Goal: Task Accomplishment & Management: Manage account settings

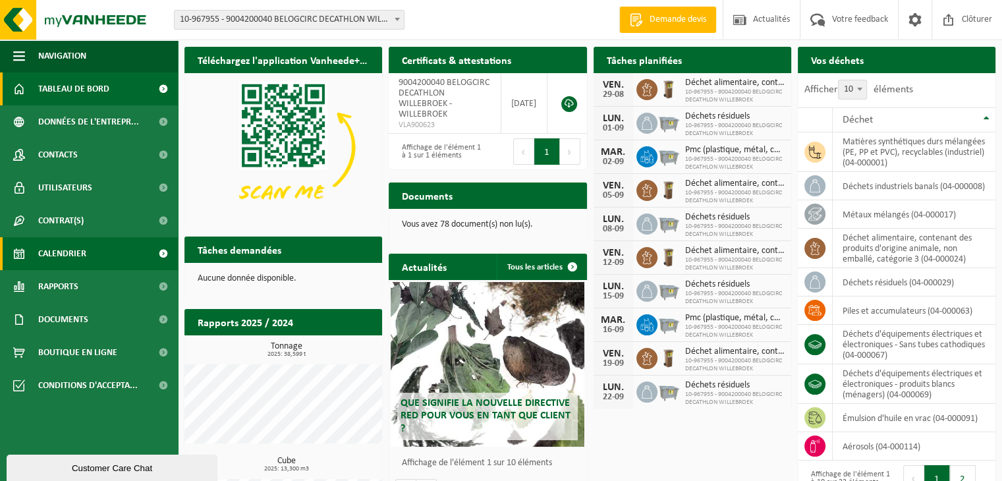
click at [58, 254] on span "Calendrier" at bounding box center [62, 253] width 48 height 33
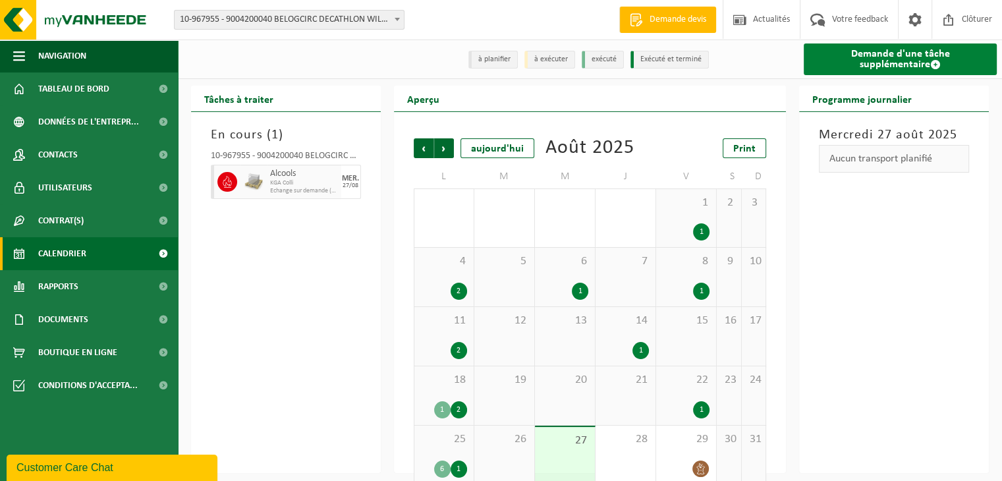
click at [867, 57] on link "Demande d'une tâche supplémentaire" at bounding box center [900, 59] width 193 height 32
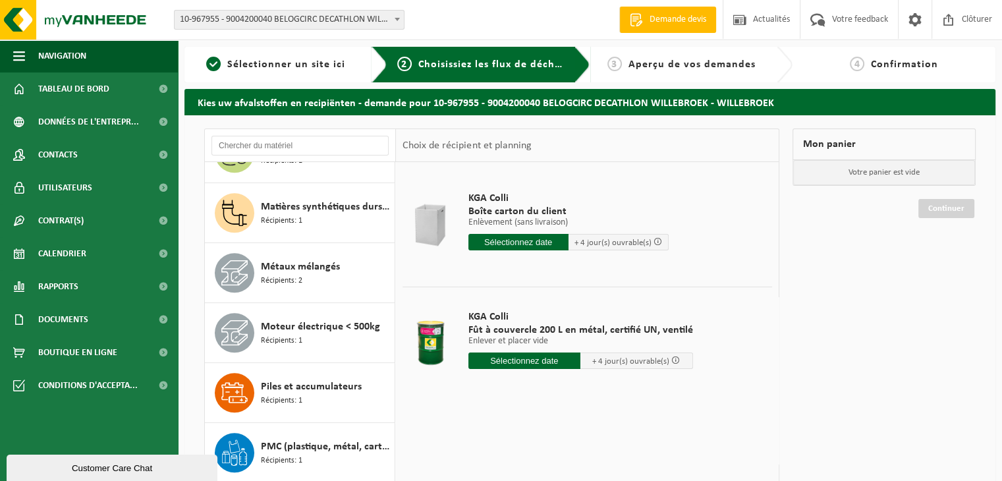
scroll to position [860, 0]
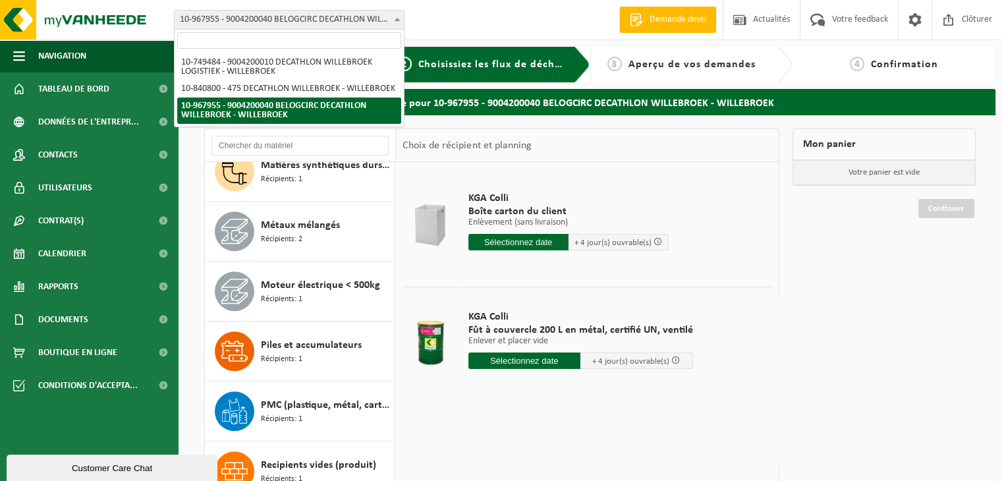
click at [393, 14] on span at bounding box center [397, 19] width 13 height 17
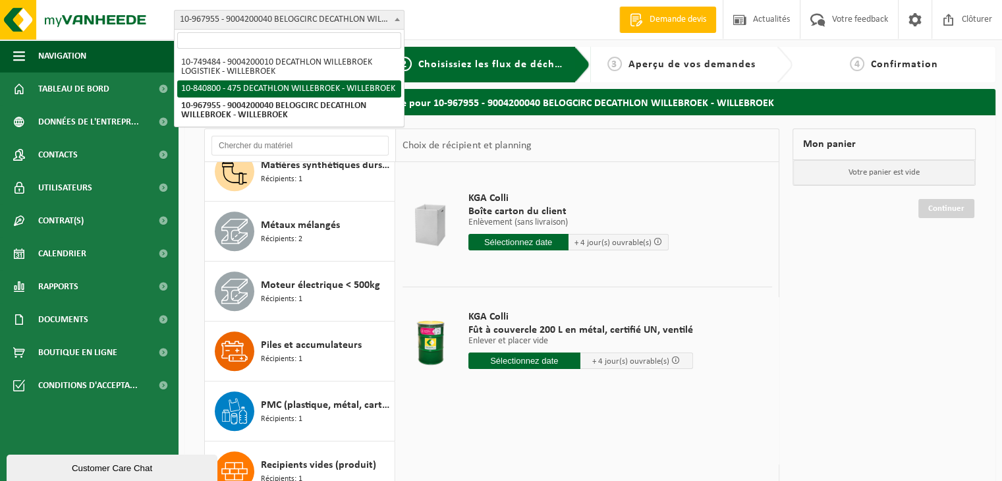
select select "92043"
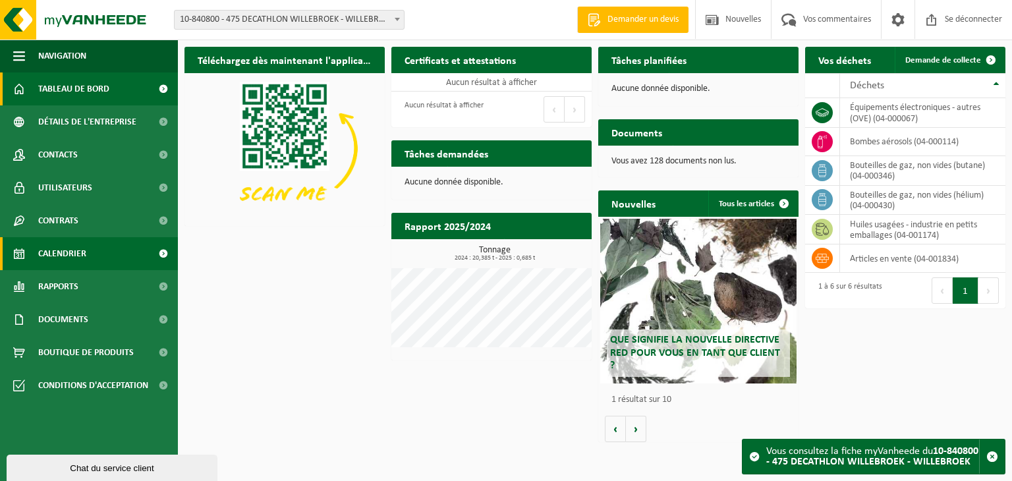
click at [72, 253] on font "Calendrier" at bounding box center [62, 254] width 48 height 10
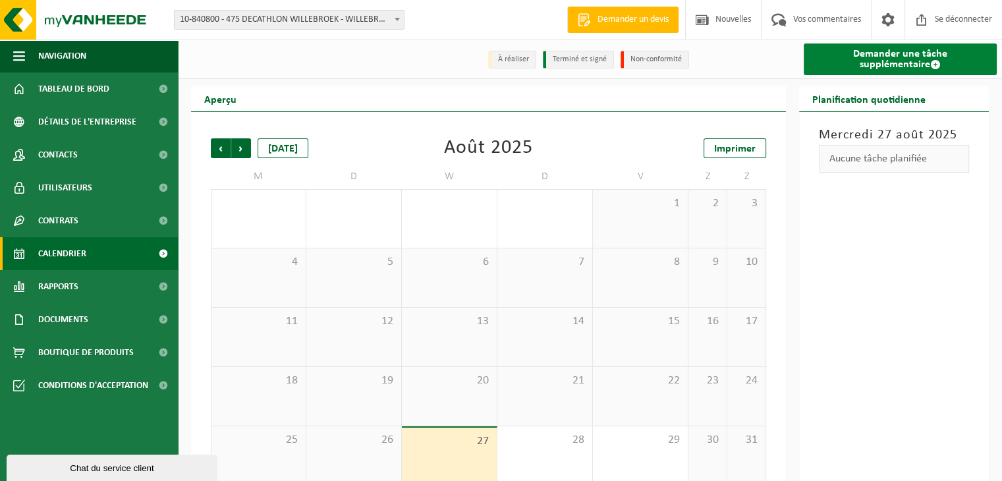
click at [887, 51] on font "Demander une tâche supplémentaire" at bounding box center [900, 59] width 94 height 21
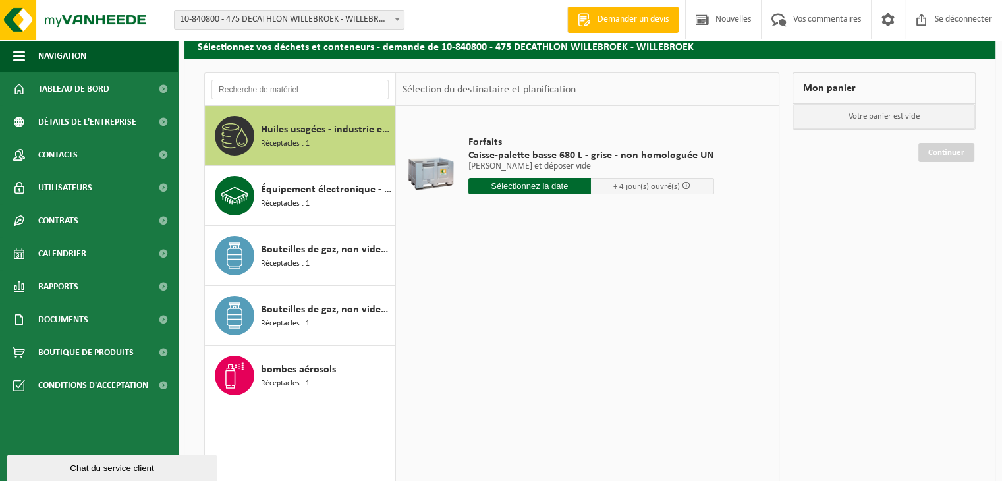
scroll to position [58, 0]
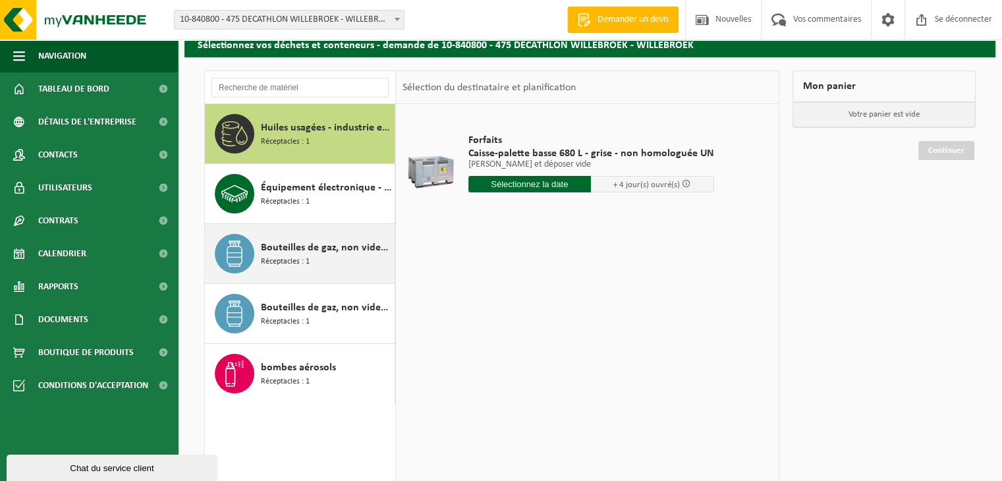
click at [348, 257] on div "Bouteilles de gaz, non vides (butane) Réceptacles : 1" at bounding box center [326, 254] width 130 height 40
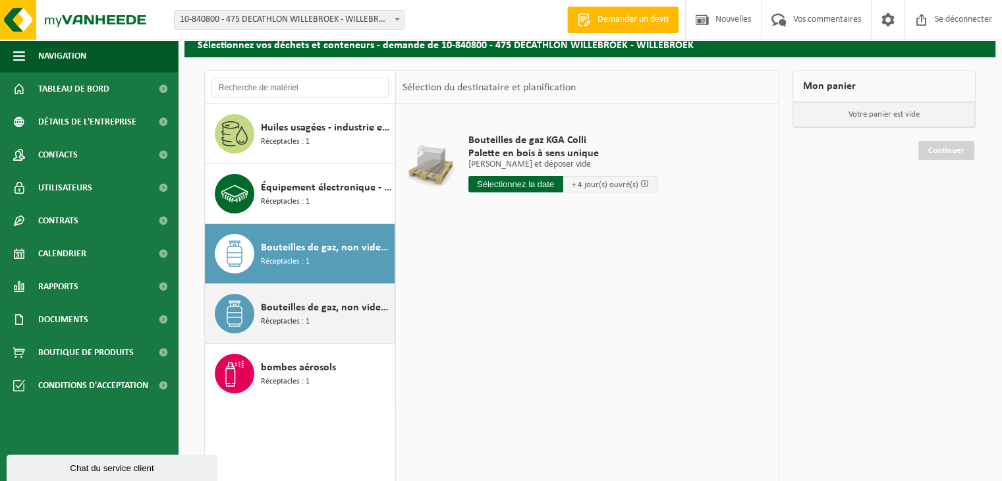
click at [329, 314] on span "Bouteilles de gaz, non vides (hélium)" at bounding box center [326, 308] width 130 height 16
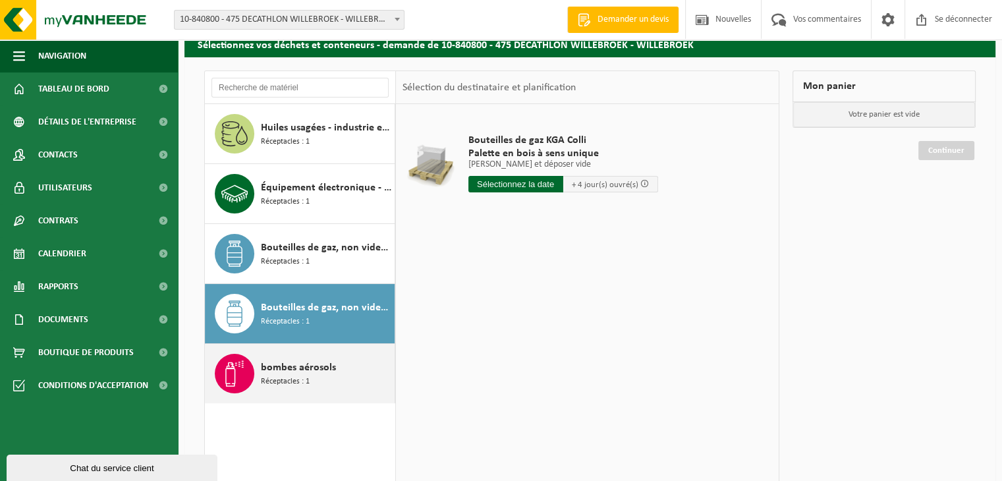
click at [322, 379] on div "bombes aérosols Réceptacles : 1" at bounding box center [326, 374] width 130 height 40
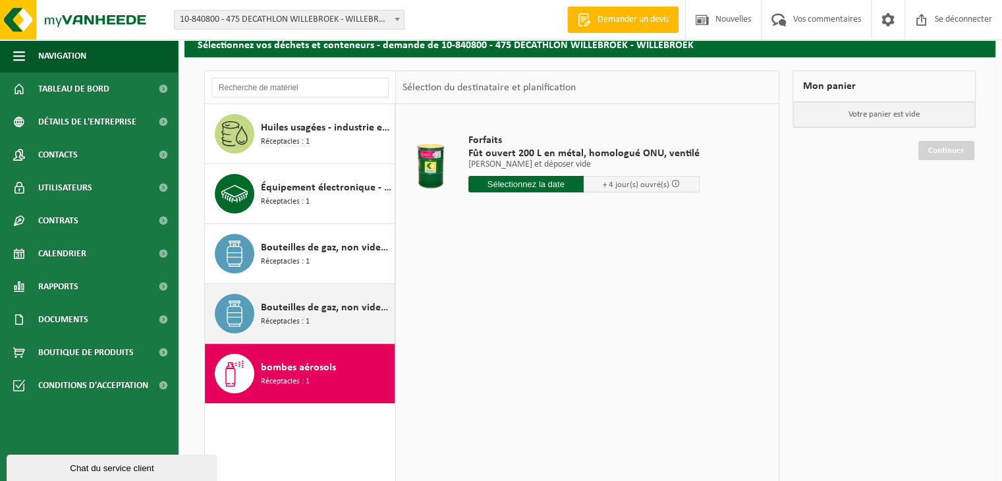
click at [327, 308] on font "Bouteilles de gaz, non vides (hélium)" at bounding box center [343, 307] width 164 height 11
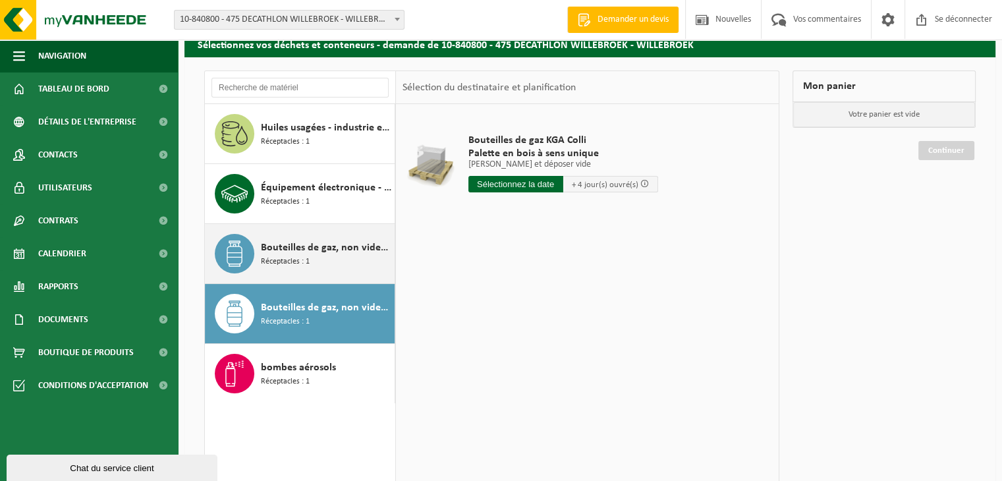
click at [324, 267] on div "Bouteilles de gaz, non vides (butane) Réceptacles : 1" at bounding box center [326, 254] width 130 height 40
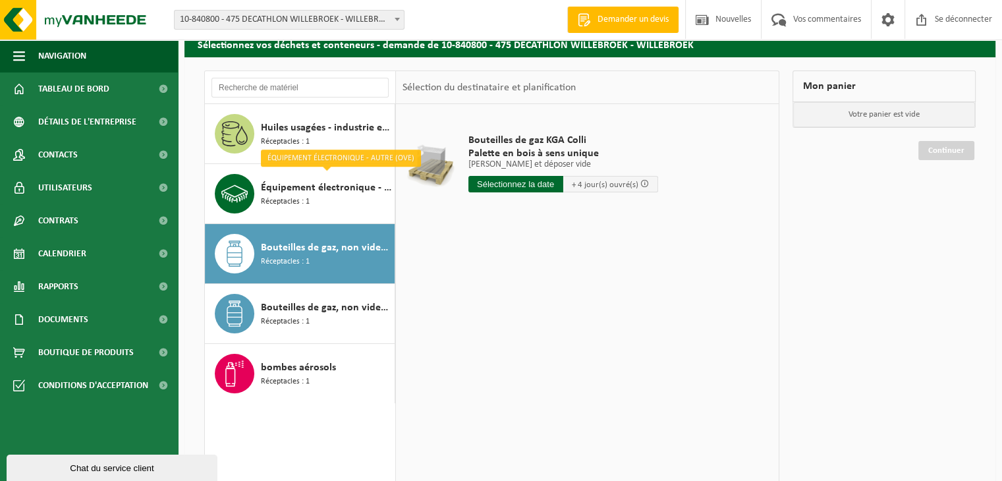
click at [385, 22] on font "10-840800 - 475 DECATHLON WILLEBROEK - WILLEBROEK" at bounding box center [287, 19] width 214 height 10
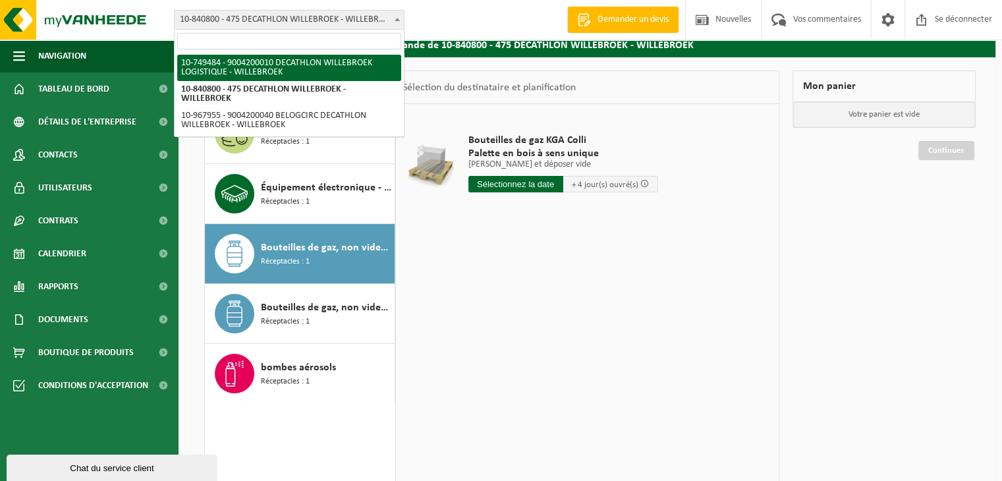
select select "6195"
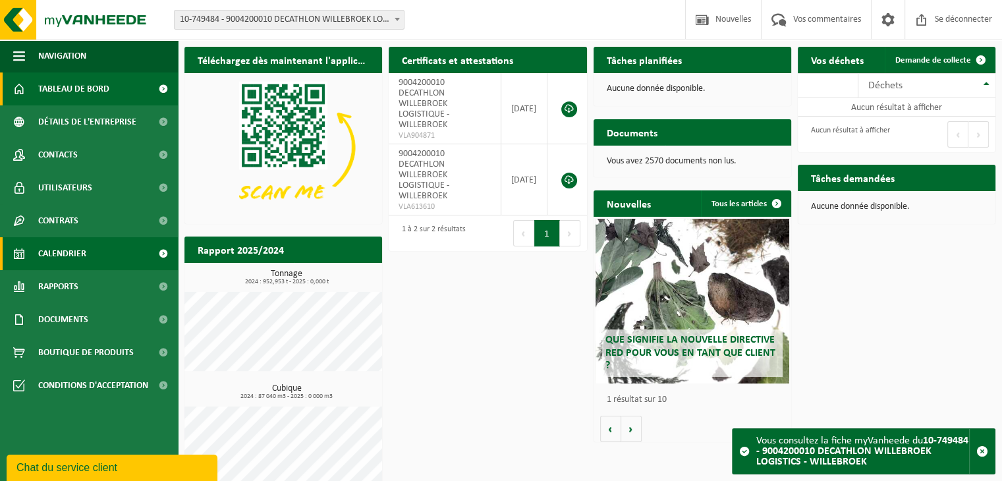
click at [60, 264] on span "Calendrier" at bounding box center [62, 253] width 48 height 33
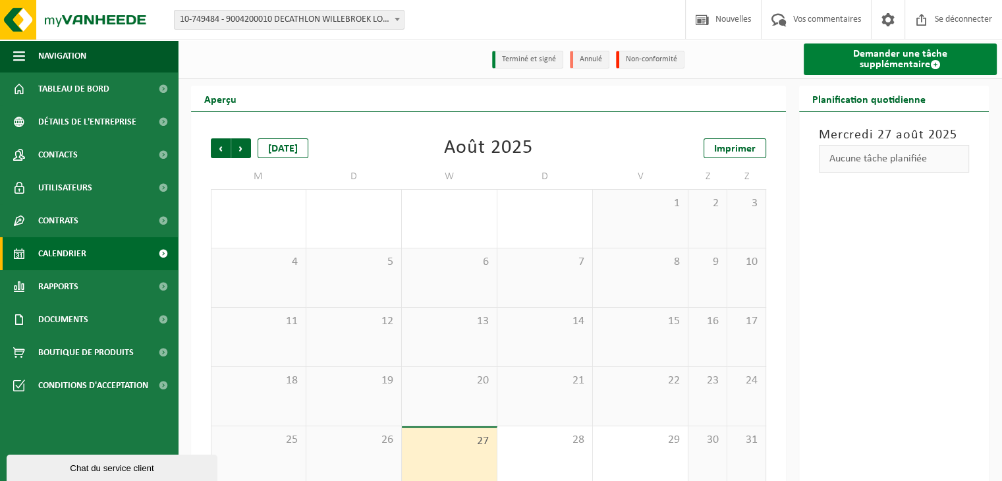
click at [882, 59] on font "Demander une tâche supplémentaire" at bounding box center [900, 59] width 94 height 21
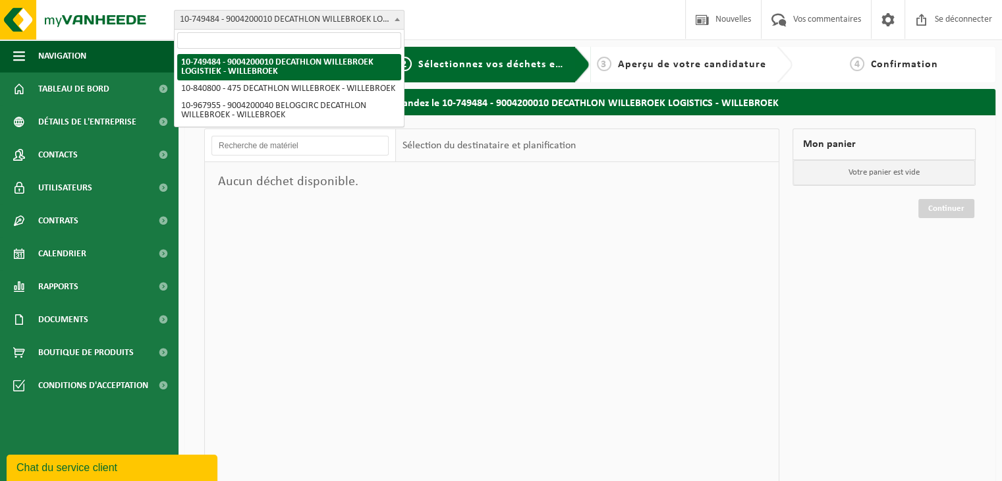
click at [281, 17] on font "10-749484 - 9004200010 DECATHLON WILLEBROEK LOGISTIQUE - WILLEBROEK" at bounding box center [327, 19] width 294 height 10
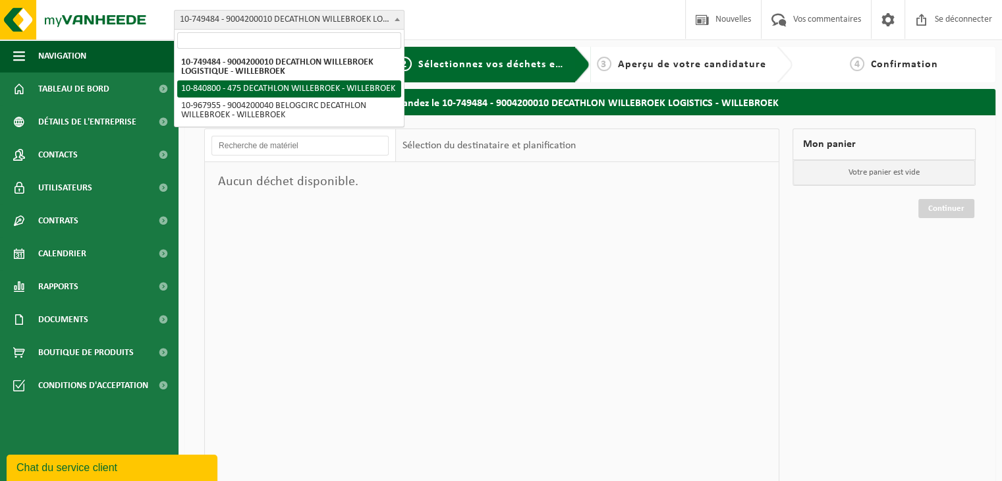
select select "92043"
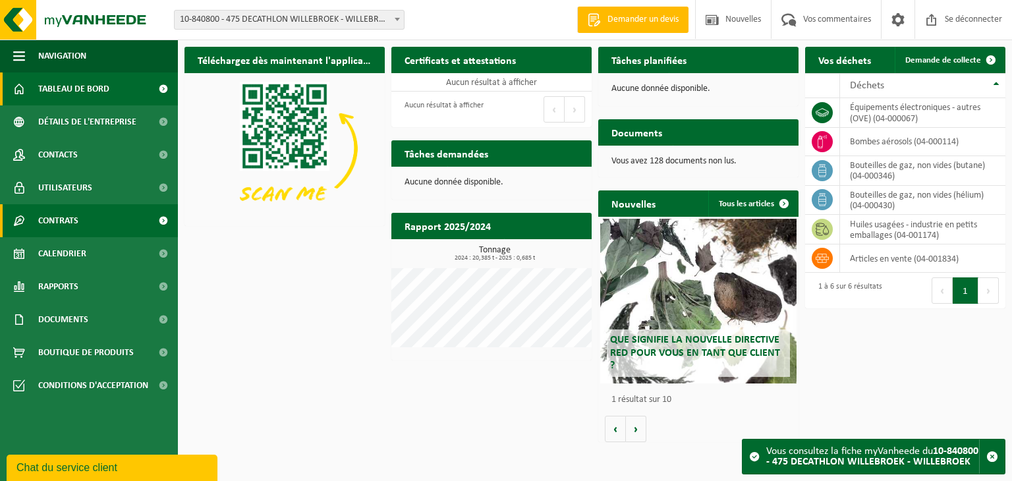
click at [92, 222] on link "Contrats" at bounding box center [89, 220] width 178 height 33
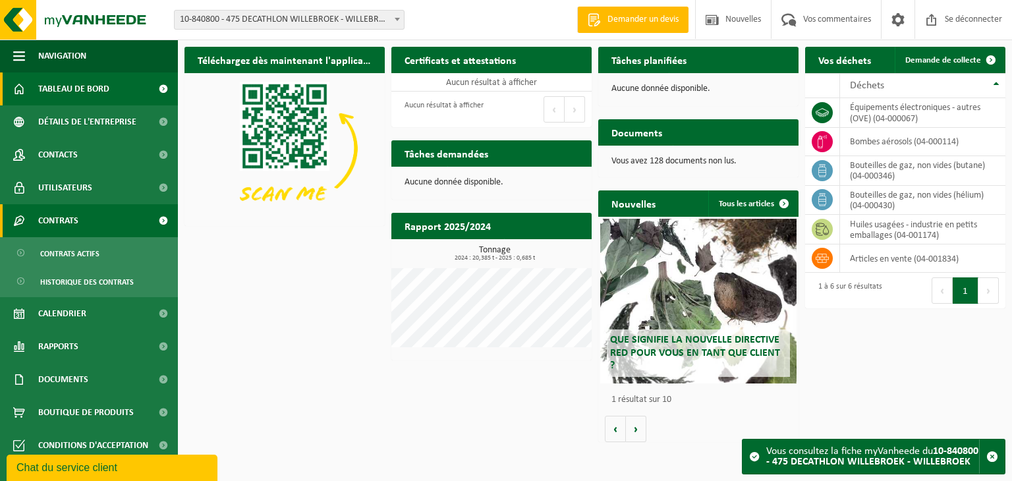
click at [92, 222] on link "Contrats" at bounding box center [89, 220] width 178 height 33
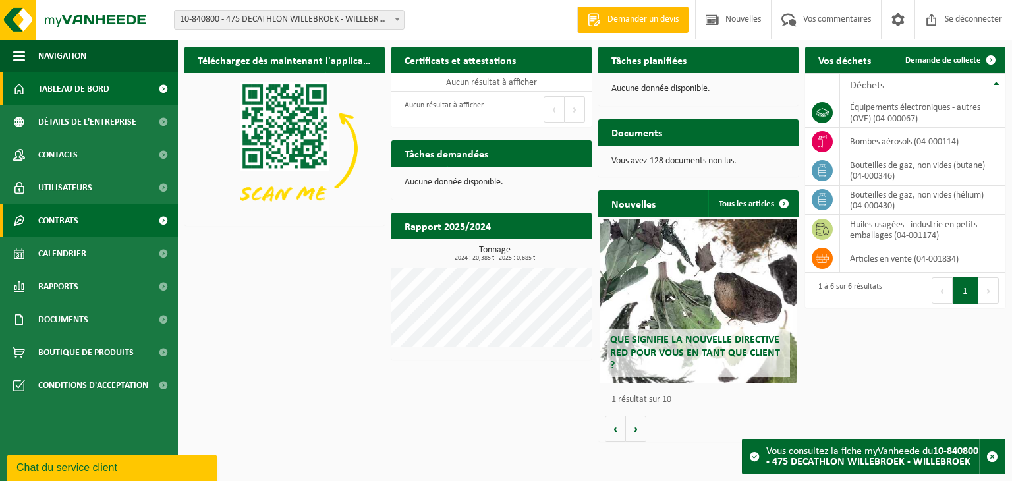
click at [92, 222] on link "Contrats" at bounding box center [89, 220] width 178 height 33
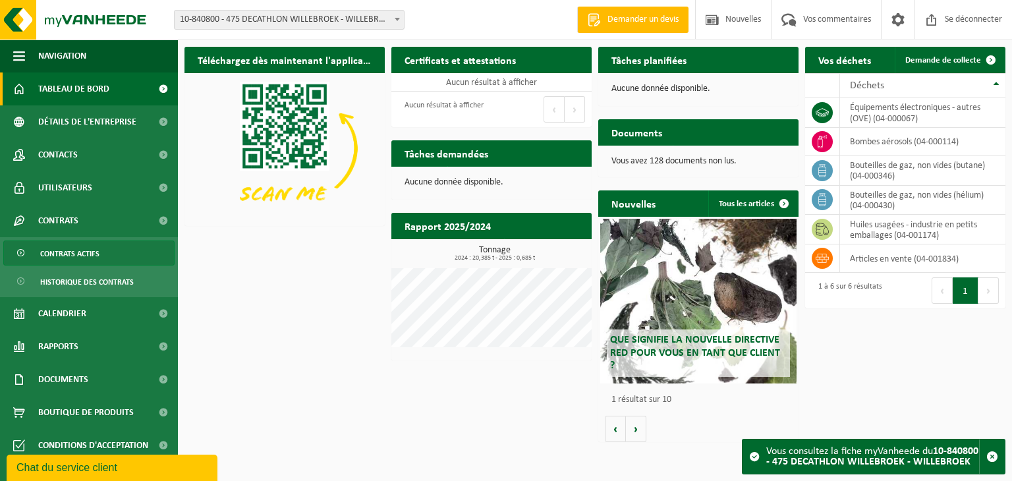
click at [86, 250] on font "Contrats actifs" at bounding box center [69, 254] width 59 height 8
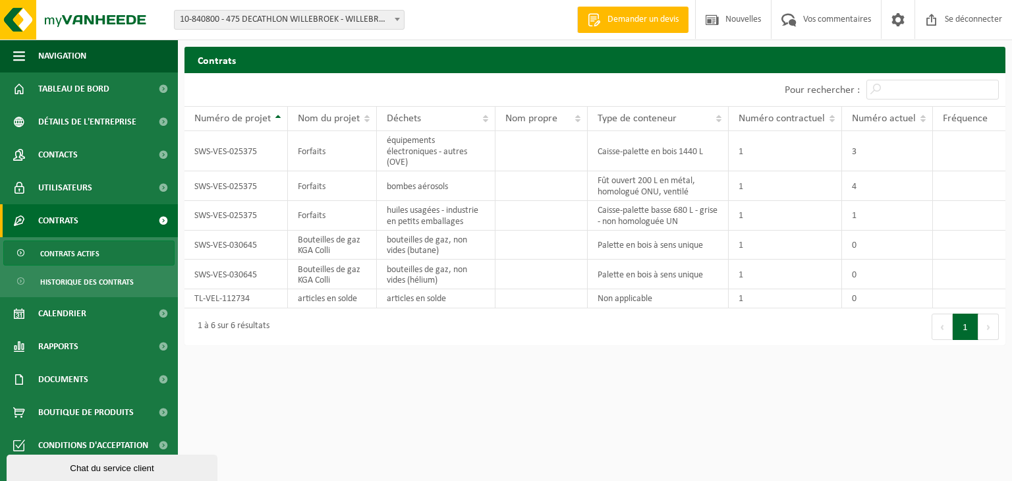
click at [397, 12] on span at bounding box center [397, 19] width 13 height 17
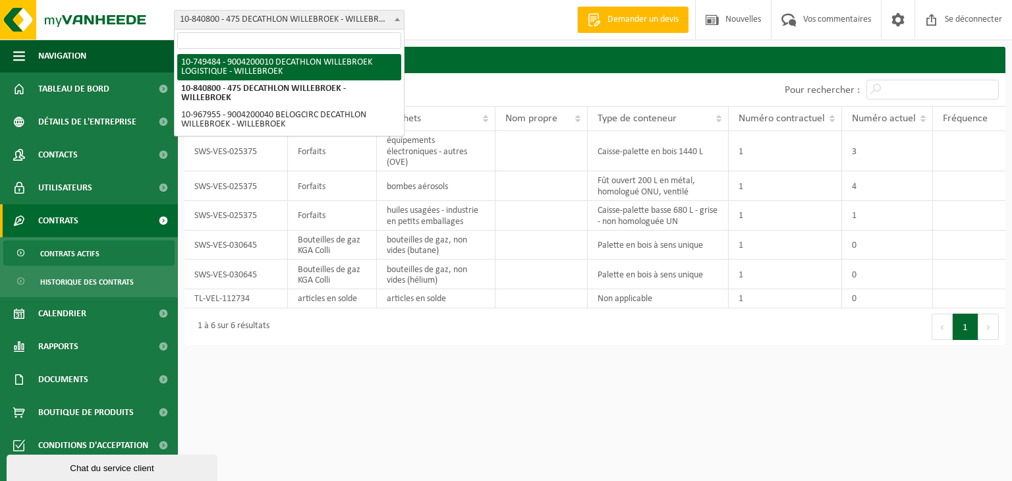
select select "6195"
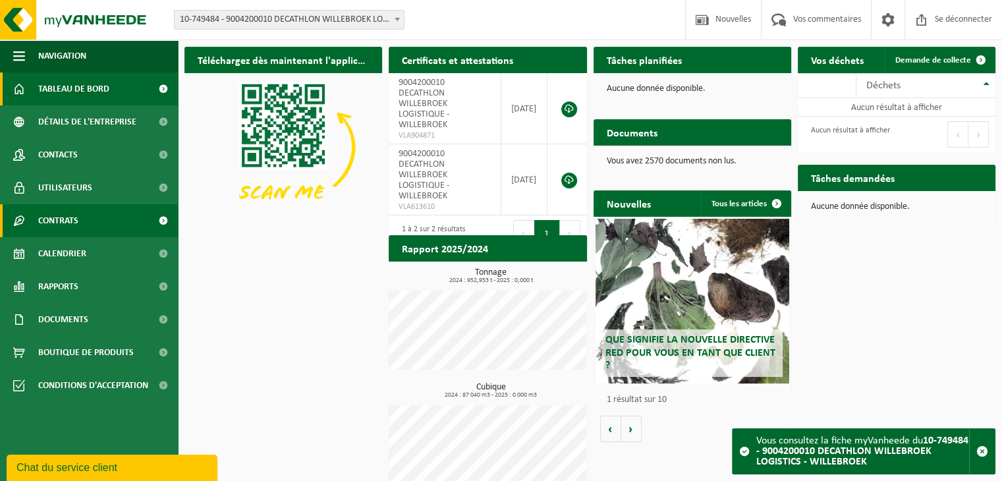
click at [64, 221] on font "Contrats" at bounding box center [58, 221] width 40 height 10
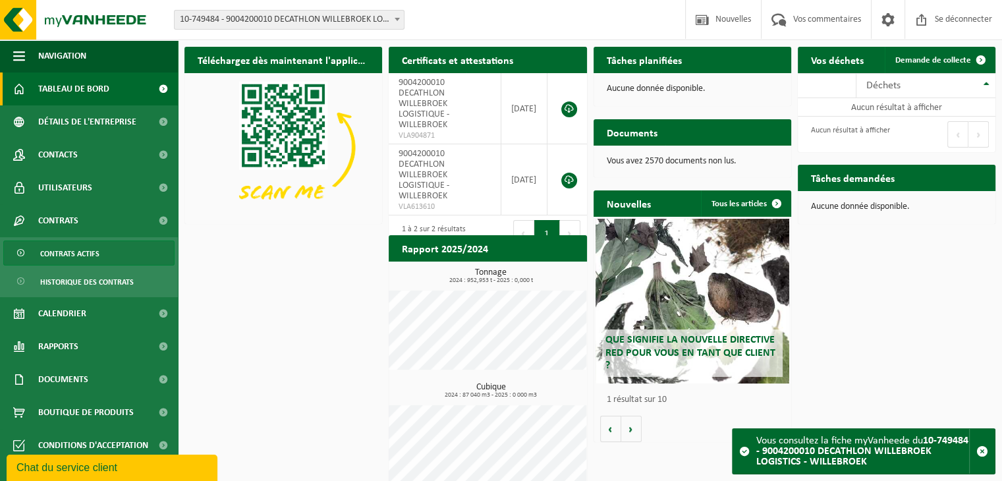
click at [86, 256] on font "Contrats actifs" at bounding box center [69, 254] width 59 height 8
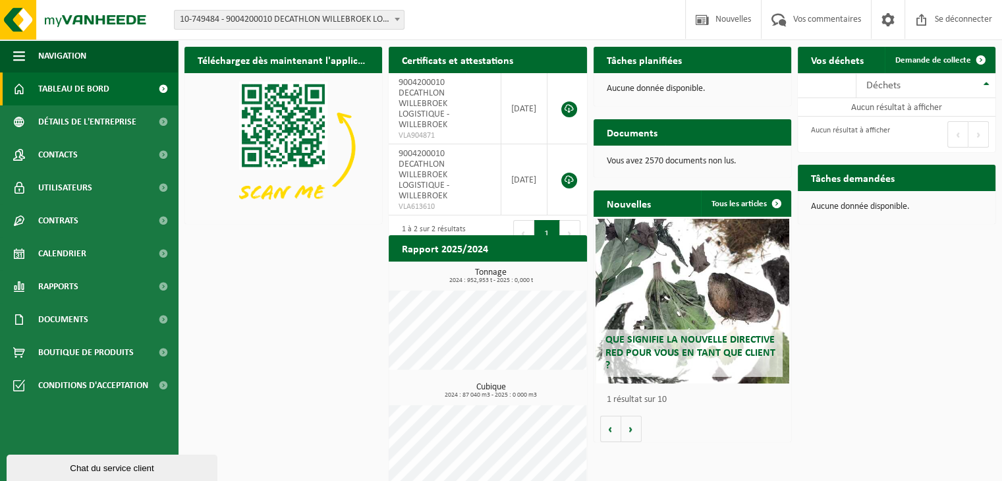
click at [308, 15] on font "10-749484 - 9004200010 DECATHLON WILLEBROEK LOGISTIQUE - WILLEBROEK" at bounding box center [327, 19] width 294 height 10
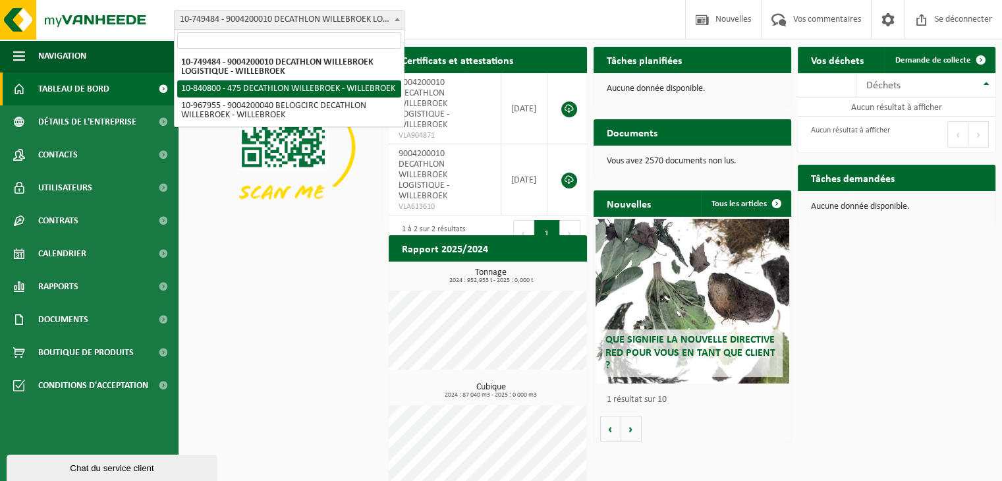
select select "92043"
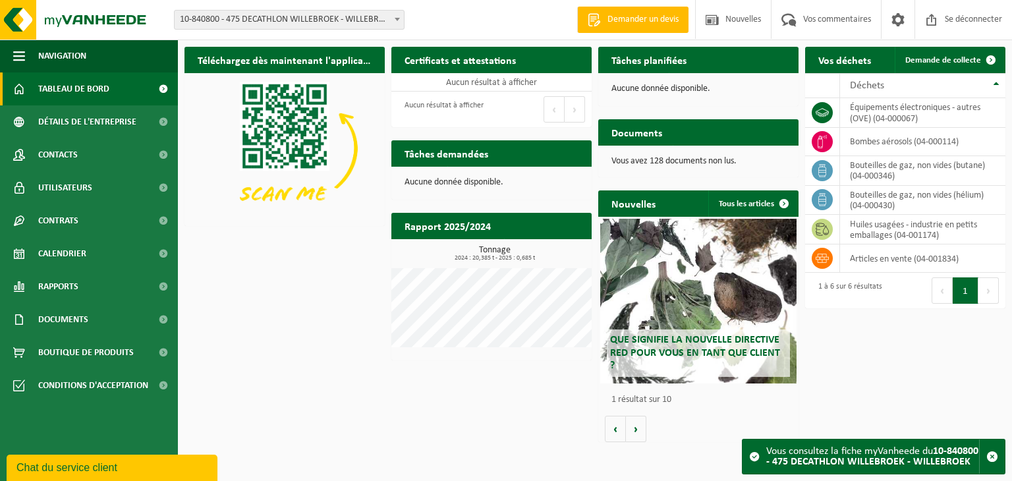
click at [203, 19] on font "10-840800 - 475 DECATHLON WILLEBROEK - WILLEBROEK" at bounding box center [287, 19] width 214 height 10
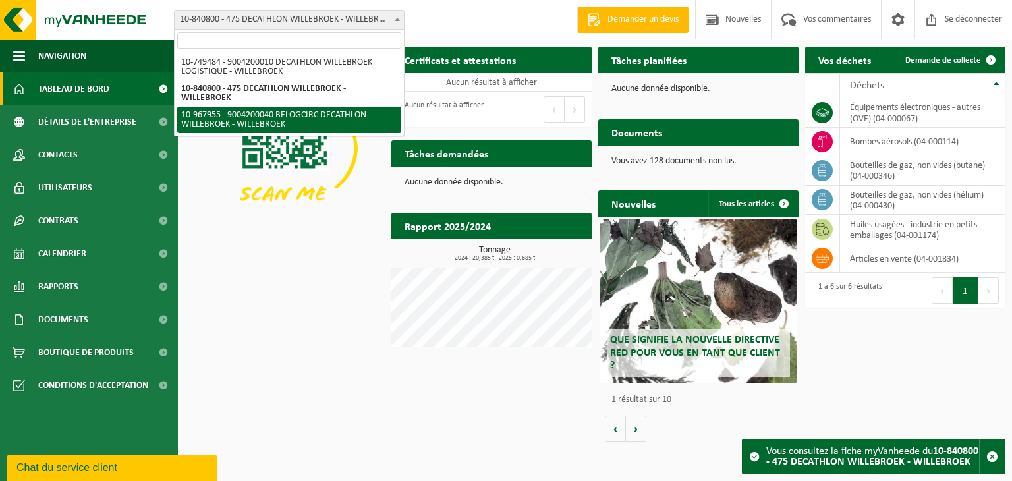
select select "154029"
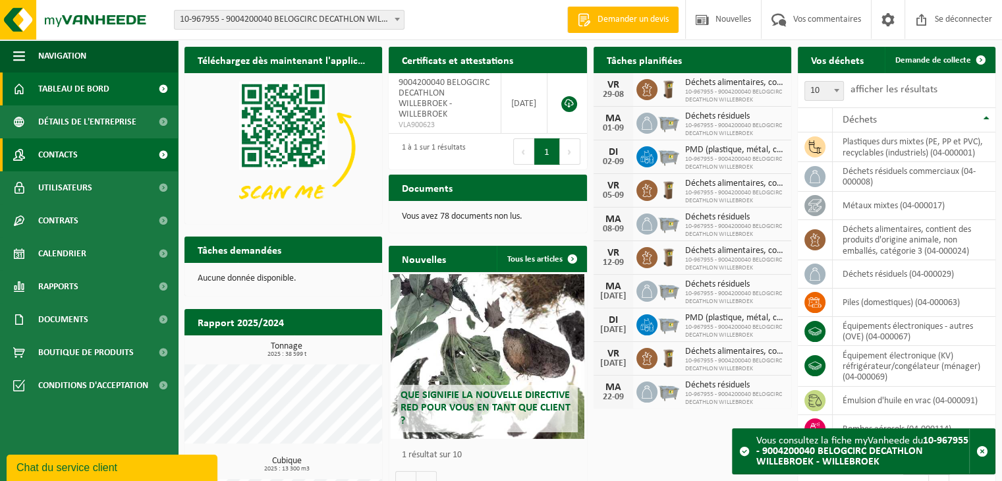
click at [97, 155] on link "Contacts" at bounding box center [89, 154] width 178 height 33
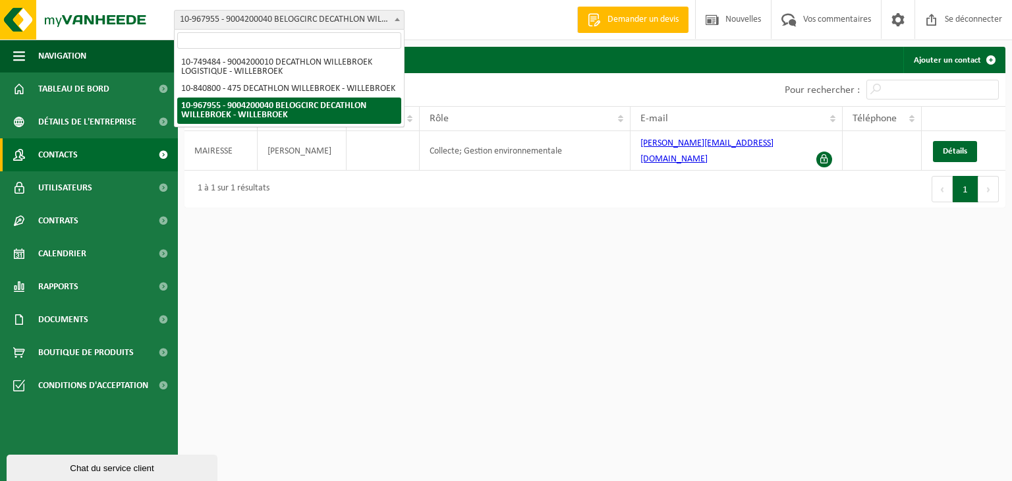
click at [269, 22] on font "10-967955 - 9004200040 BELOGCIRC DECATHLON WILLEBROEK - WILLEBROEK" at bounding box center [325, 19] width 291 height 10
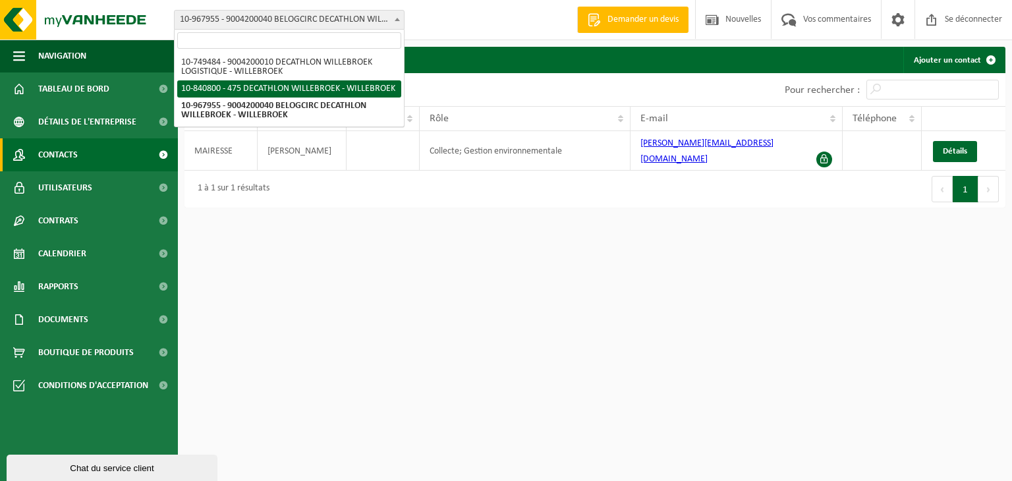
select select "92043"
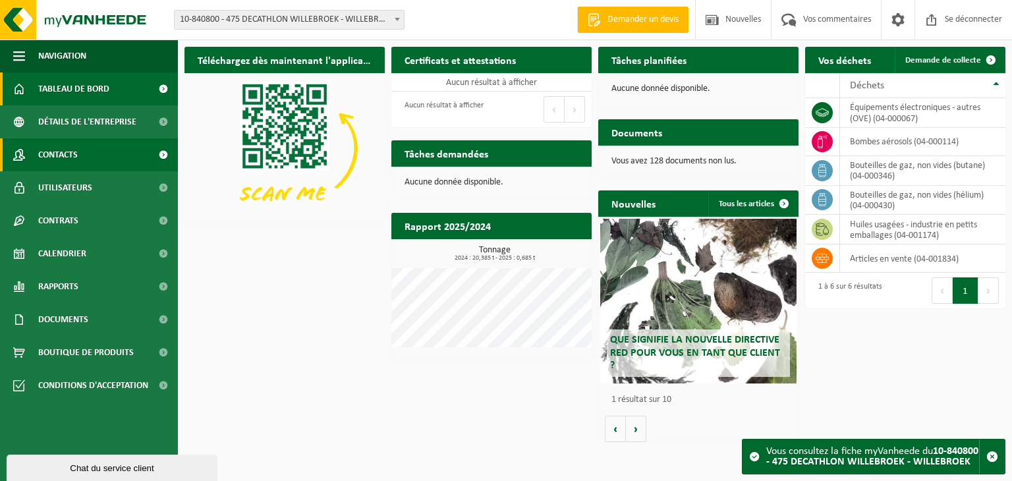
click at [84, 147] on link "Contacts" at bounding box center [89, 154] width 178 height 33
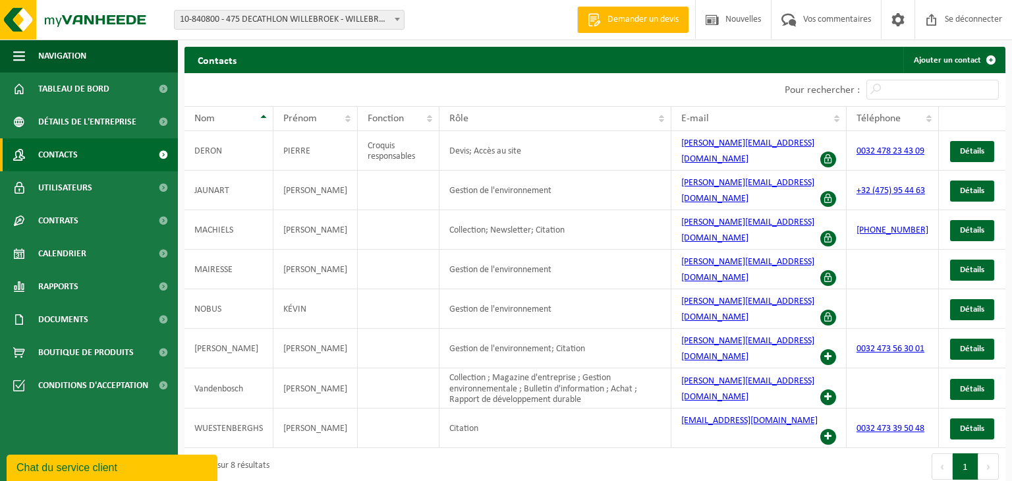
click at [469, 442] on html "Bifurquer: 10-749484 - 9004200010 DECATHLON WILLEBROEK LOGISTIQUE - WILLEBROEK …" at bounding box center [506, 240] width 1012 height 481
